Goal: Information Seeking & Learning: Learn about a topic

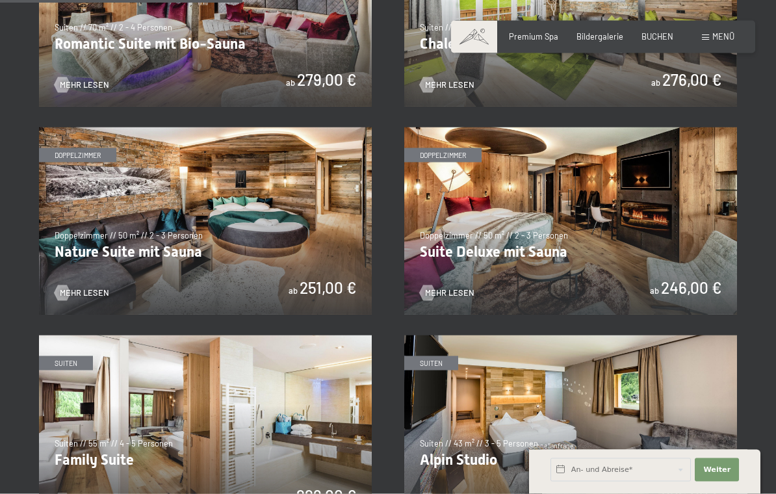
scroll to position [997, 0]
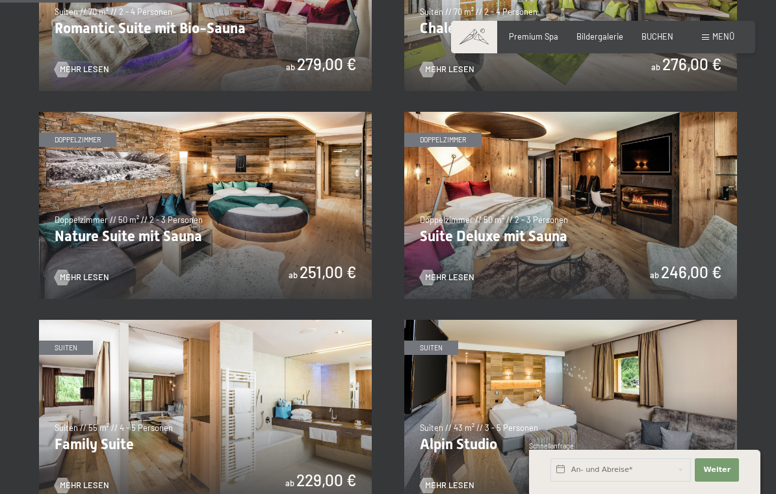
click at [517, 233] on img at bounding box center [570, 205] width 333 height 187
click at [487, 299] on img at bounding box center [570, 205] width 333 height 187
click at [460, 299] on img at bounding box center [570, 205] width 333 height 187
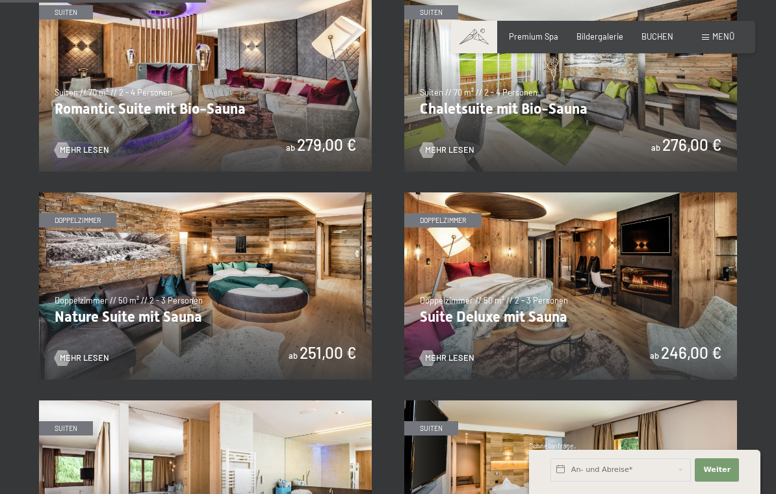
click at [450, 352] on span "Mehr Lesen" at bounding box center [449, 358] width 49 height 12
click at [527, 313] on img at bounding box center [570, 285] width 333 height 187
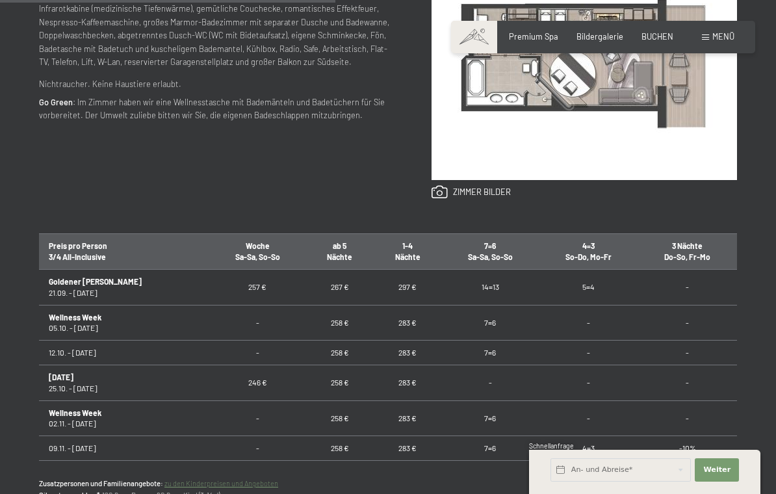
scroll to position [608, 0]
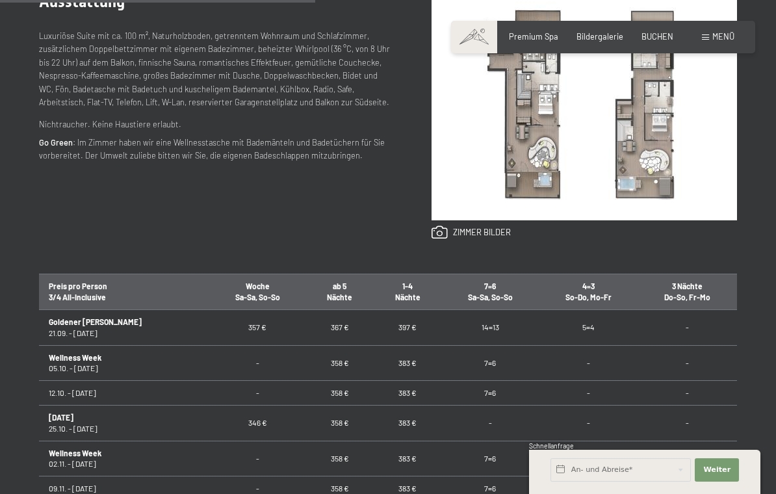
scroll to position [568, 0]
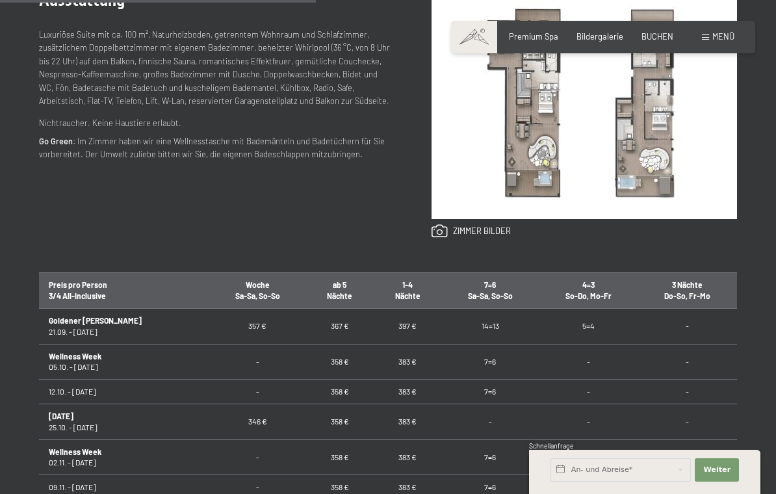
click at [584, 260] on div "Ausstattung Luxuriöse Suite mit ca. 100 m², Naturholzboden, getrenntem Wohnraum…" at bounding box center [388, 114] width 698 height 317
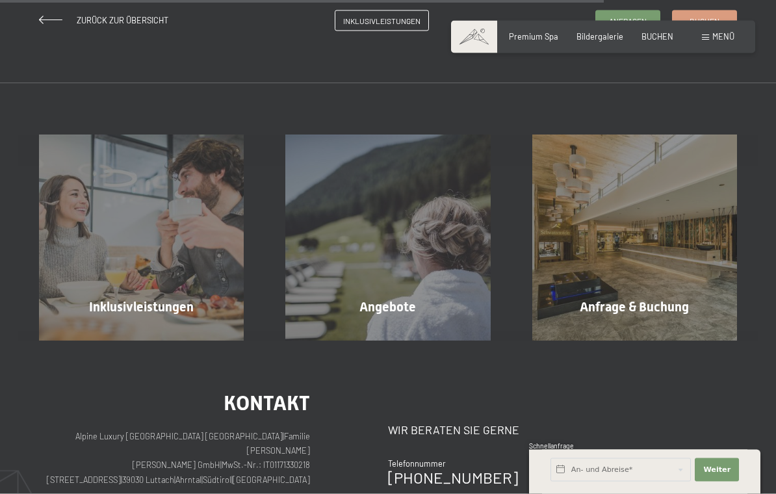
scroll to position [1131, 0]
click at [399, 328] on span "Mehr erfahren" at bounding box center [390, 334] width 64 height 12
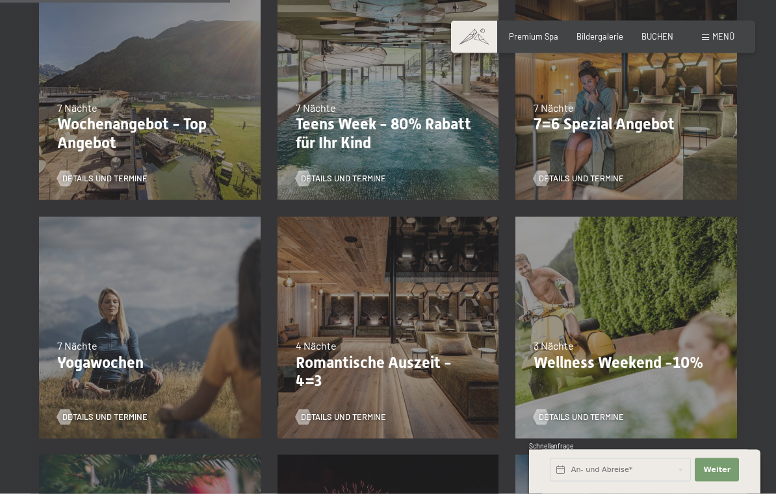
scroll to position [583, 0]
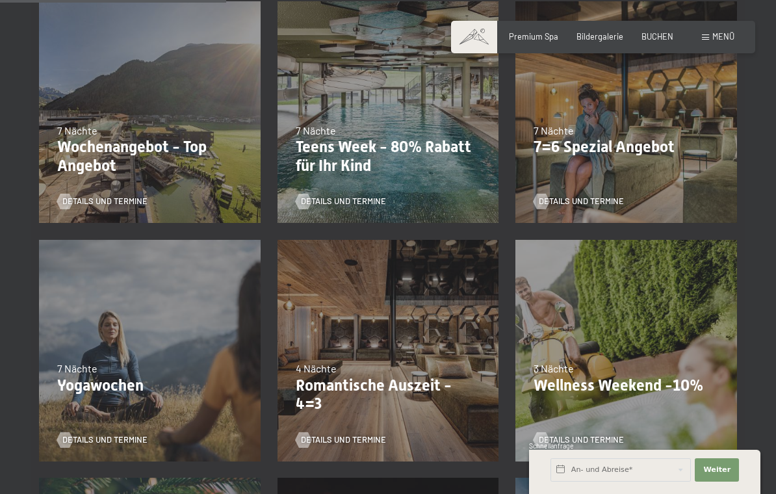
click at [636, 139] on p "7=6 Spezial Angebot" at bounding box center [626, 147] width 185 height 19
click at [589, 144] on p "7=6 Spezial Angebot" at bounding box center [626, 147] width 185 height 19
click at [579, 204] on span "Details und Termine" at bounding box center [581, 202] width 85 height 12
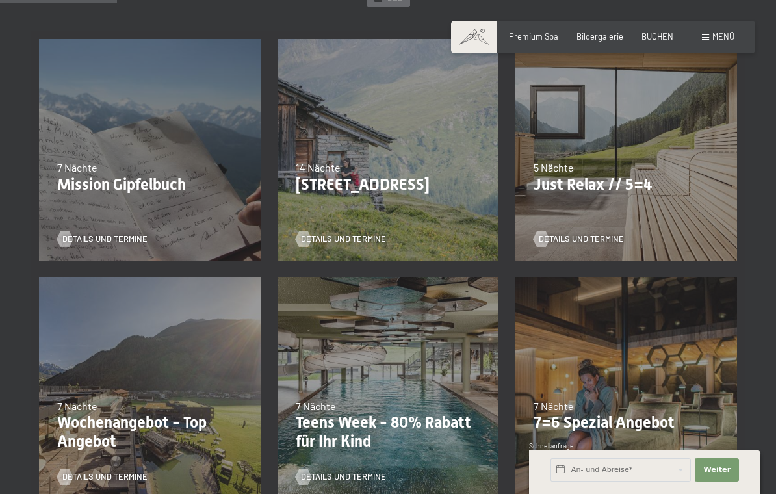
scroll to position [308, 0]
click at [590, 241] on span "Details und Termine" at bounding box center [581, 239] width 85 height 12
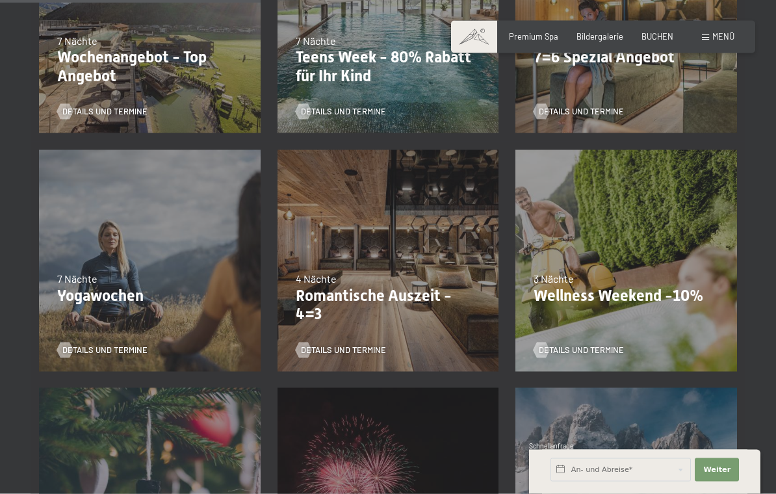
scroll to position [676, 0]
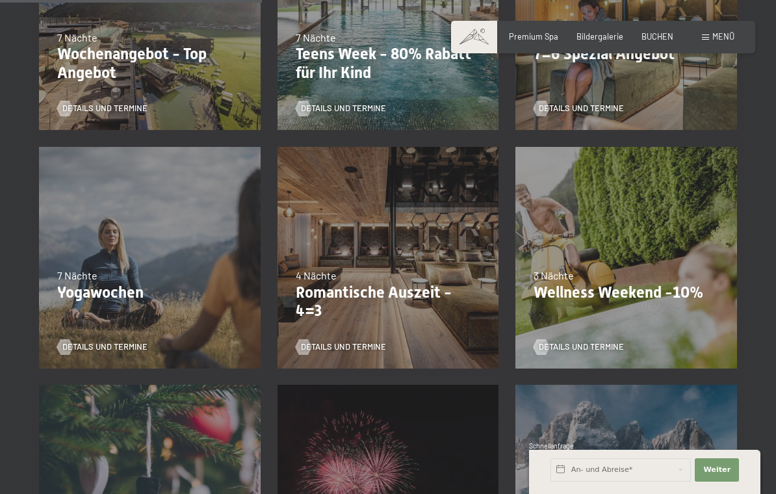
click at [326, 350] on span "Details und Termine" at bounding box center [343, 347] width 85 height 12
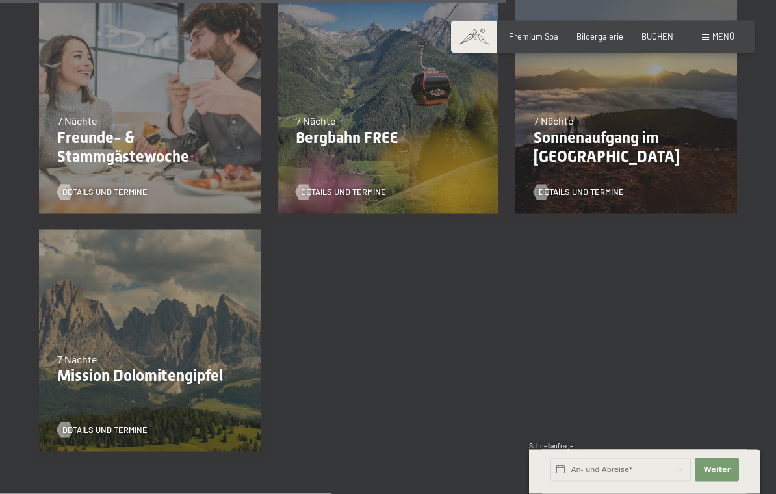
scroll to position [1304, 0]
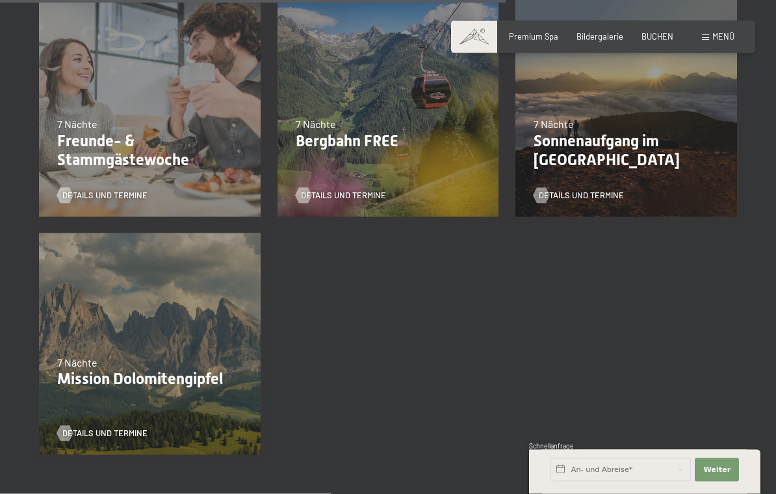
click at [618, 144] on p "Sonnenaufgang im [GEOGRAPHIC_DATA]" at bounding box center [626, 151] width 185 height 38
click at [571, 193] on span "Details und Termine" at bounding box center [581, 195] width 85 height 12
